Goal: Information Seeking & Learning: Learn about a topic

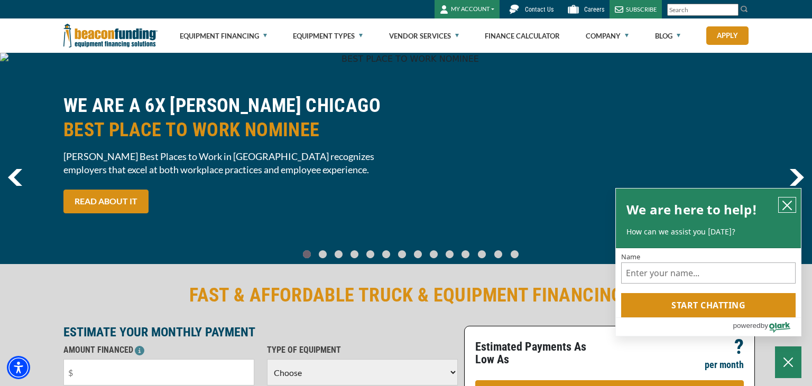
click at [789, 200] on icon "close chatbox" at bounding box center [787, 205] width 11 height 11
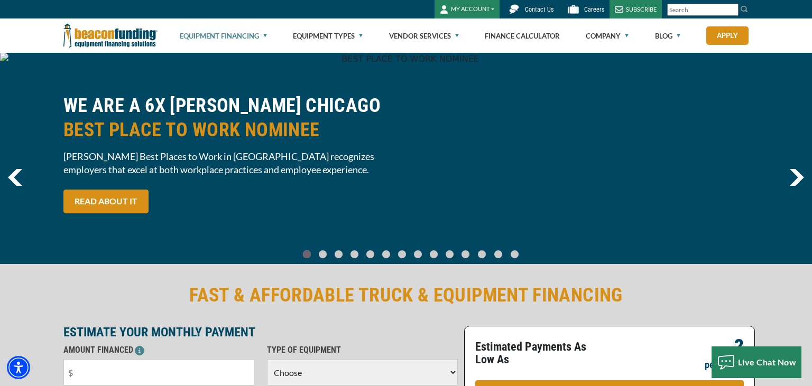
click at [231, 33] on link "Equipment Financing" at bounding box center [223, 36] width 87 height 34
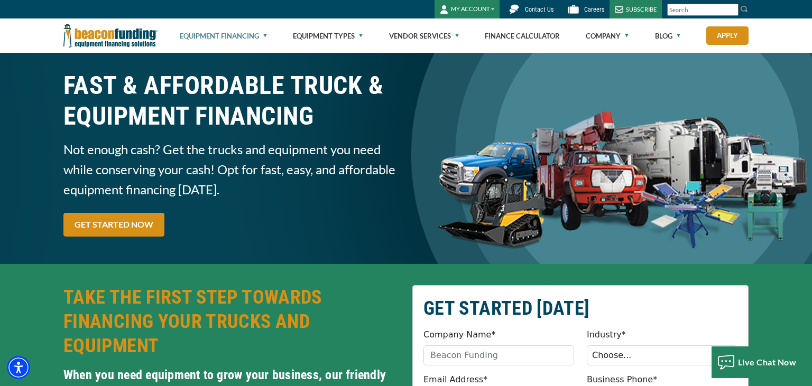
click at [266, 35] on link "Equipment Financing" at bounding box center [223, 36] width 87 height 34
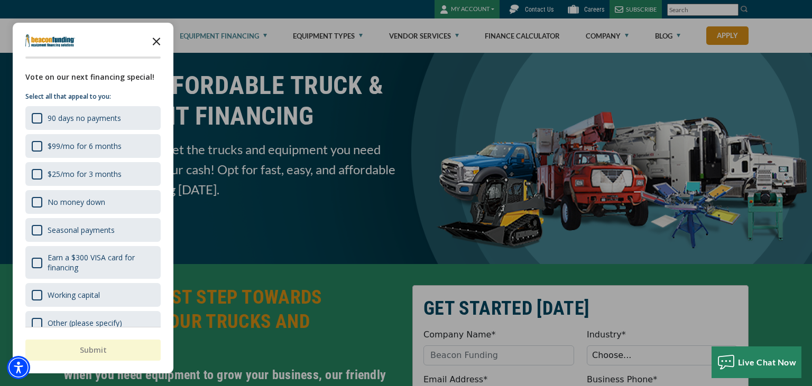
click at [156, 43] on icon "Close the survey" at bounding box center [156, 40] width 21 height 21
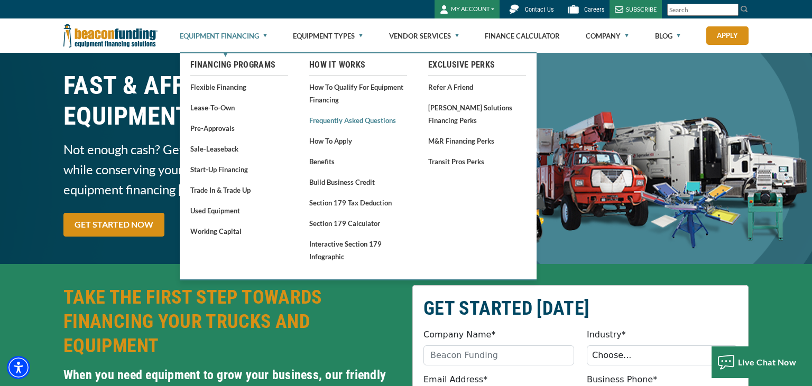
click at [322, 118] on link "Frequently Asked Questions" at bounding box center [358, 120] width 98 height 13
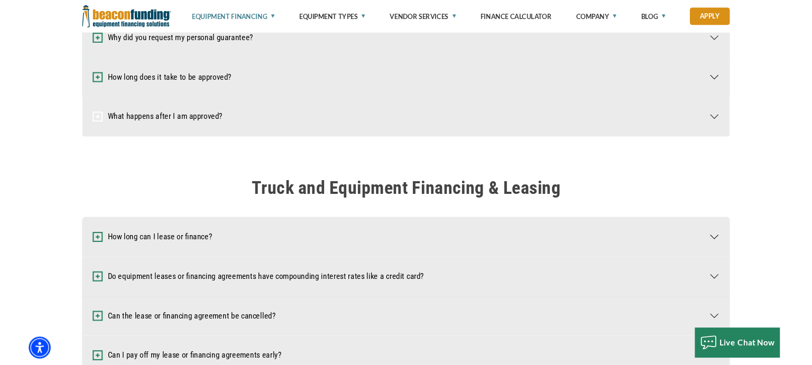
scroll to position [725, 0]
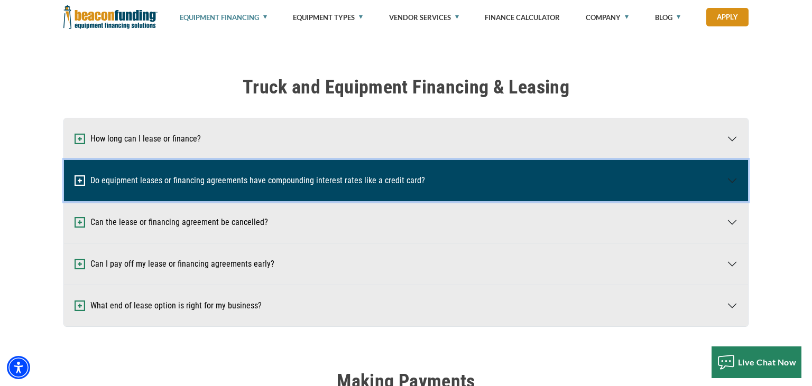
click at [439, 174] on button "Do equipment leases or financing agreements have compounding interest rates lik…" at bounding box center [406, 180] width 684 height 41
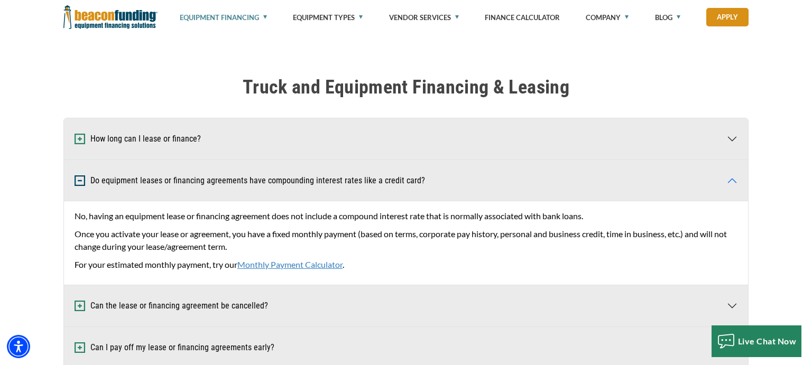
click at [671, 71] on div "Visualizer not found in the same Pane as this module. Please create or move Vis…" at bounding box center [406, 243] width 812 height 378
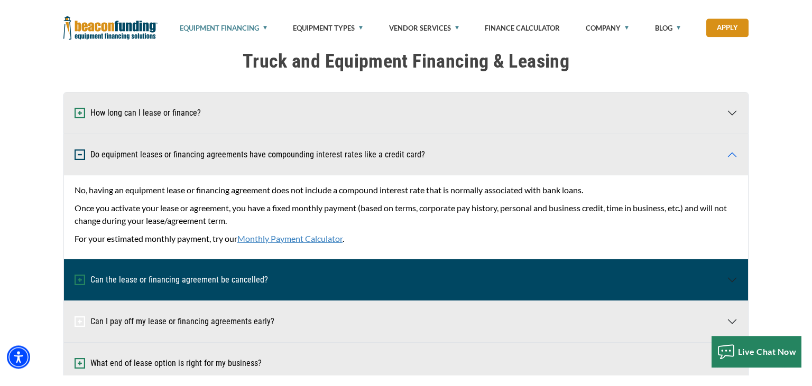
scroll to position [781, 0]
